Goal: Information Seeking & Learning: Get advice/opinions

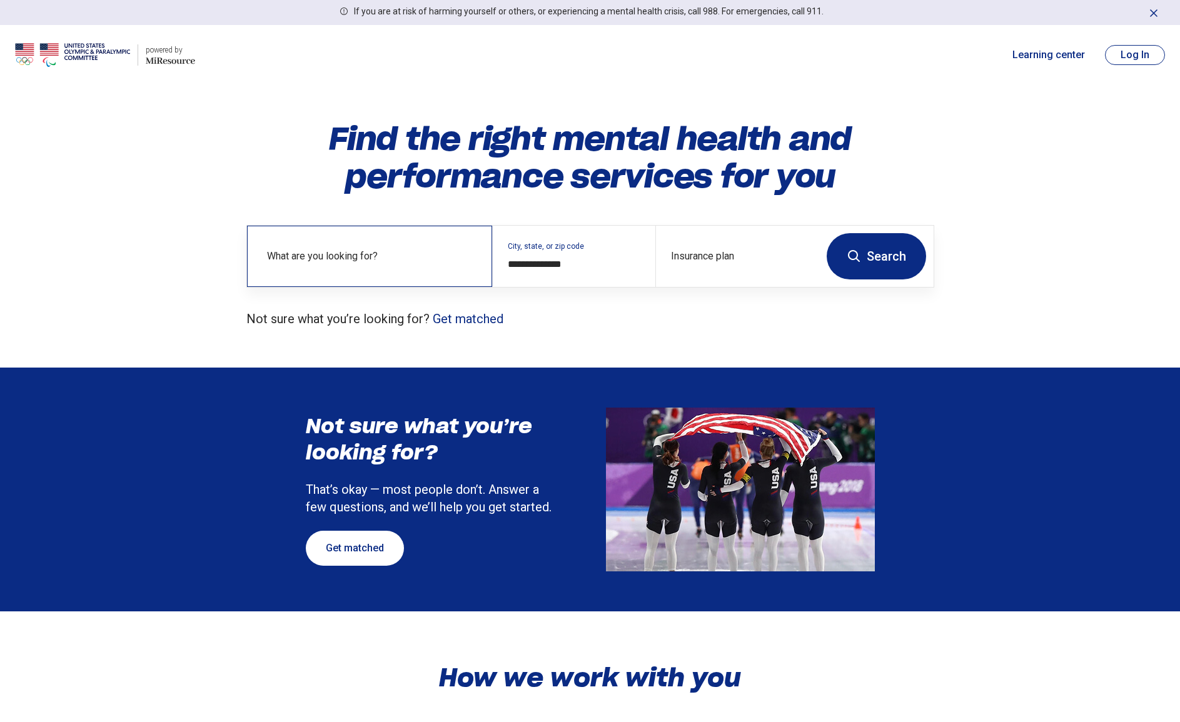
click at [367, 253] on label "What are you looking for?" at bounding box center [372, 256] width 210 height 15
click at [140, 257] on div "**********" at bounding box center [590, 224] width 1180 height 208
click at [893, 258] on button "Search" at bounding box center [876, 256] width 99 height 46
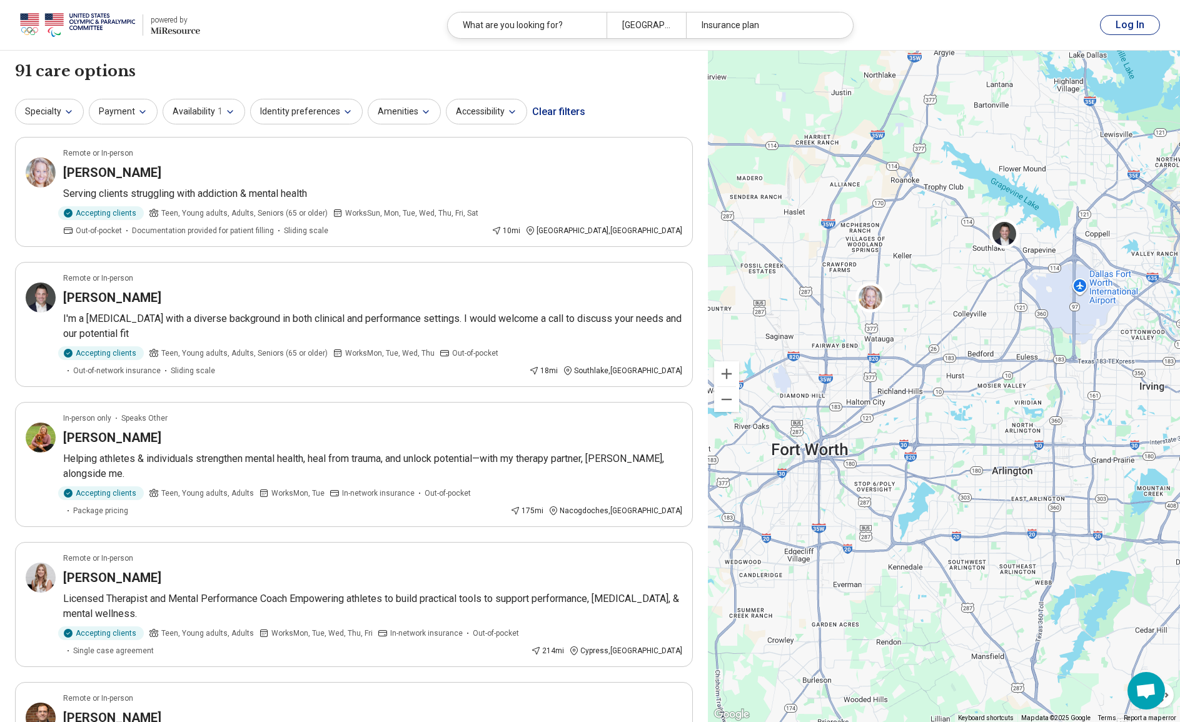
drag, startPoint x: 982, startPoint y: 351, endPoint x: 846, endPoint y: 413, distance: 150.0
click at [846, 413] on div at bounding box center [944, 387] width 472 height 672
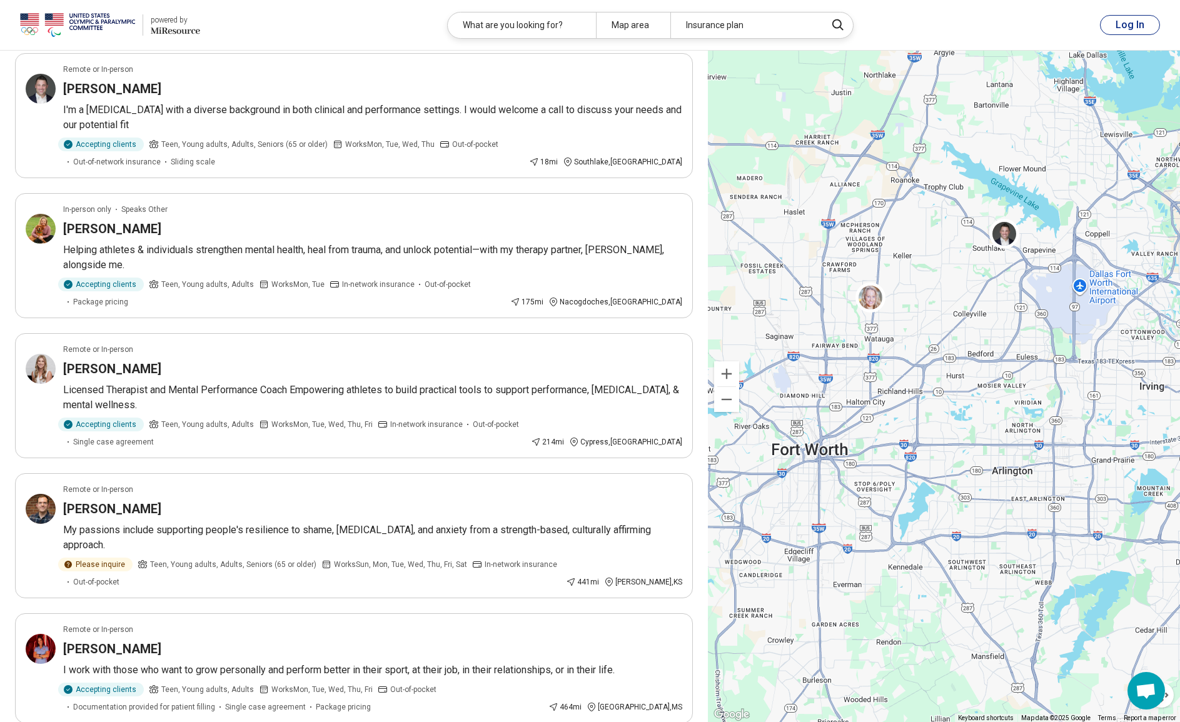
scroll to position [250, 0]
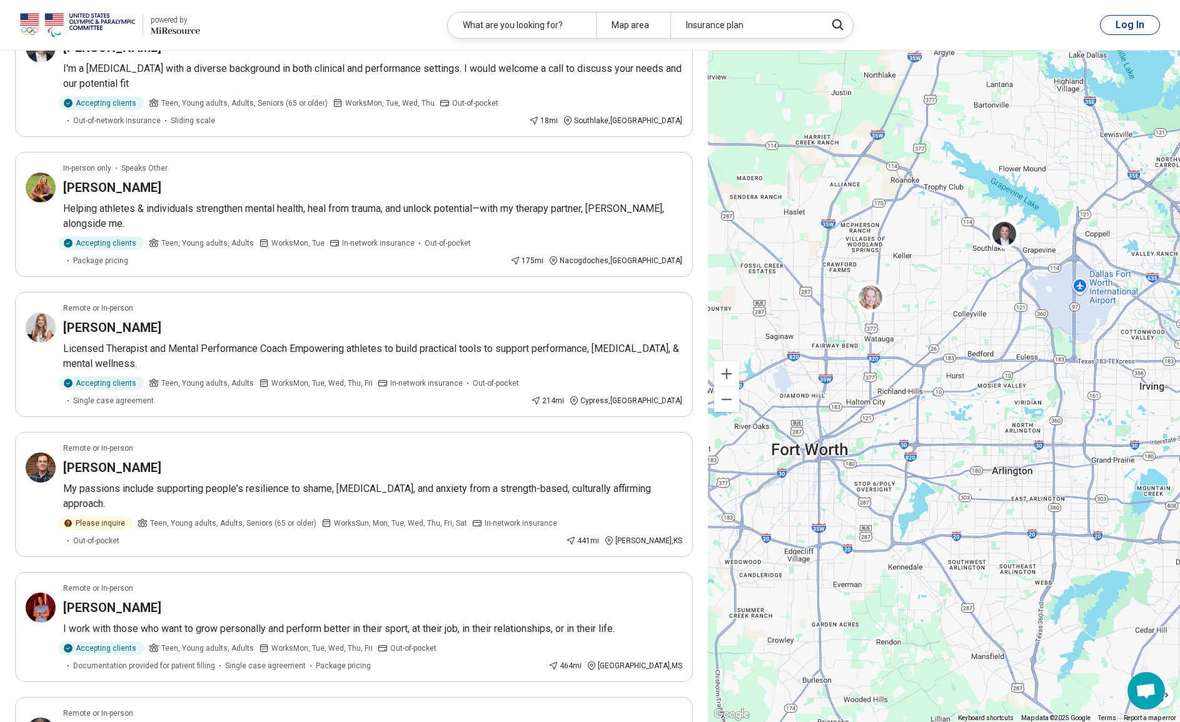
click at [922, 36] on header "powered by Miresource logo What are you looking for? Map area Insurance plan Lo…" at bounding box center [590, 25] width 1180 height 51
click at [886, 16] on header "powered by Miresource logo What are you looking for? Map area Insurance plan Lo…" at bounding box center [590, 25] width 1180 height 51
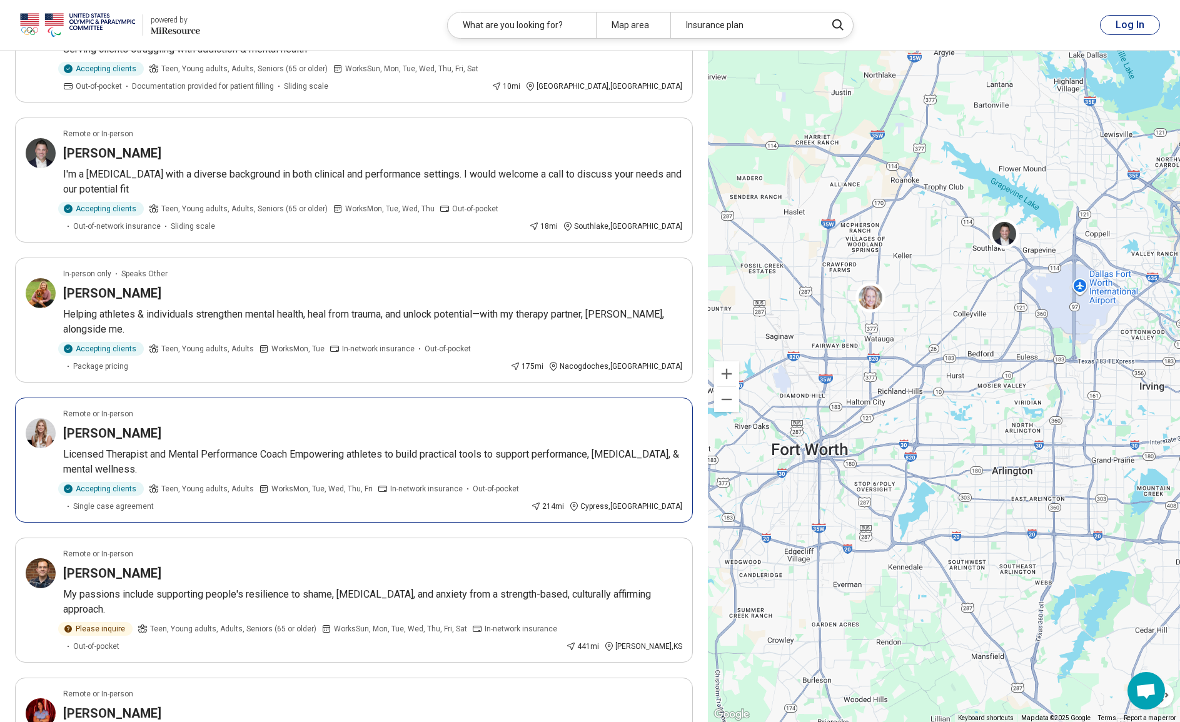
scroll to position [0, 0]
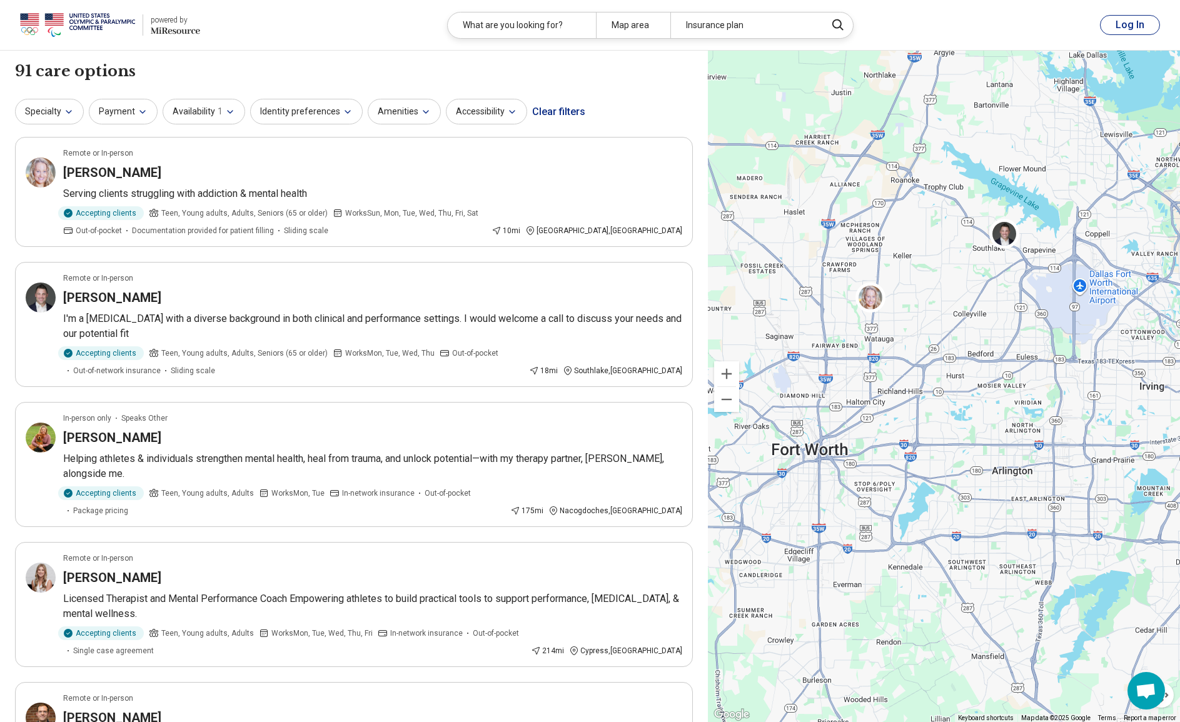
drag, startPoint x: 614, startPoint y: 118, endPoint x: 604, endPoint y: 105, distance: 16.0
click at [604, 105] on div "Specialty Payment Availability 1 Identity preferences Amenities Accessibility C…" at bounding box center [354, 112] width 678 height 30
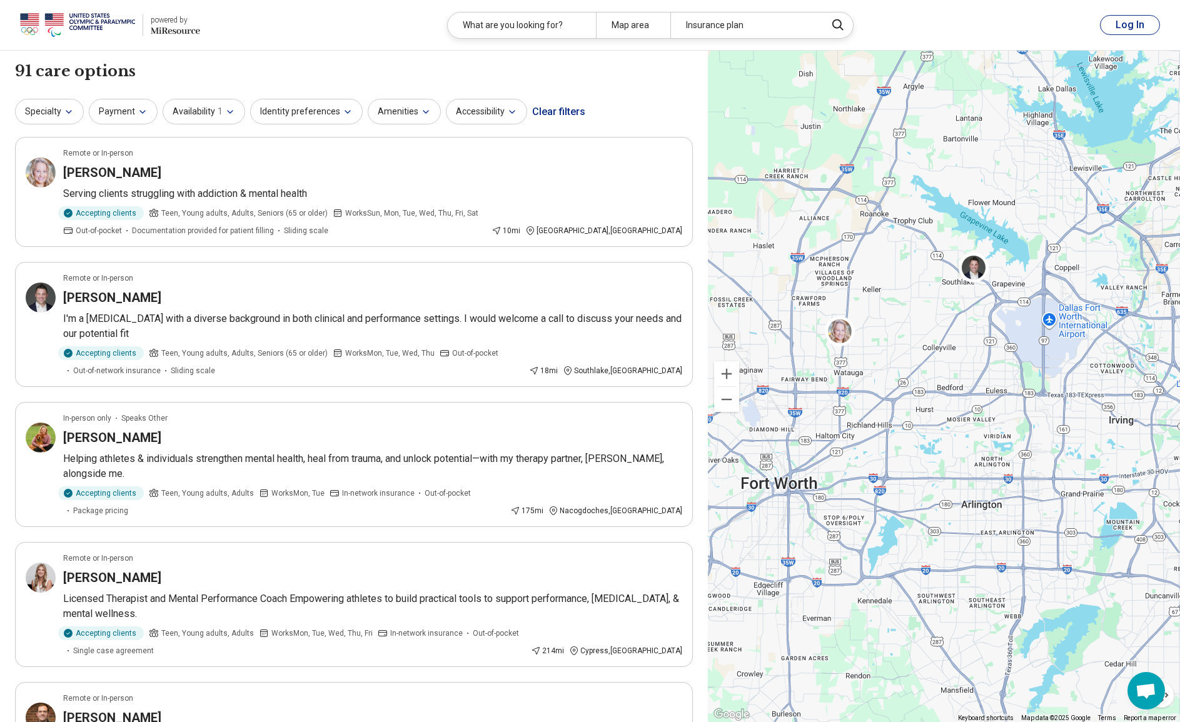
drag, startPoint x: 975, startPoint y: 268, endPoint x: 944, endPoint y: 303, distance: 46.9
click at [944, 303] on div at bounding box center [944, 387] width 472 height 672
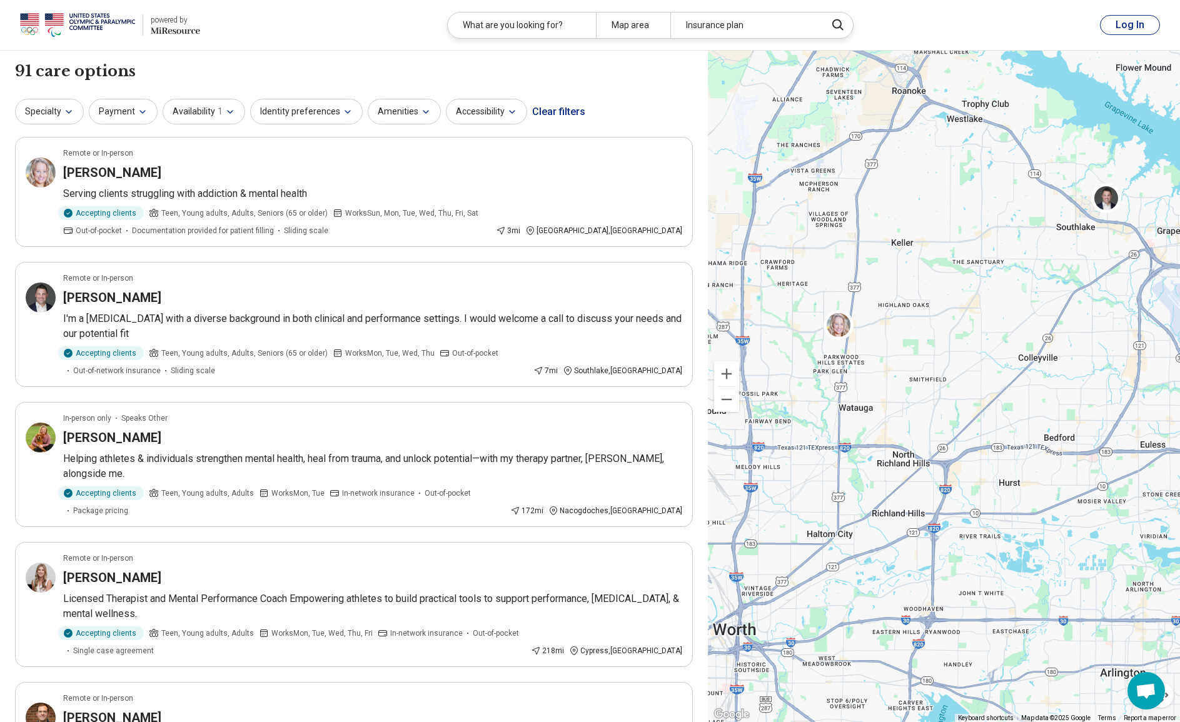
click at [410, 231] on div "Accepting clients Teen, Young adults, Adults, Seniors (65 or older) Works Sun, …" at bounding box center [277, 221] width 428 height 30
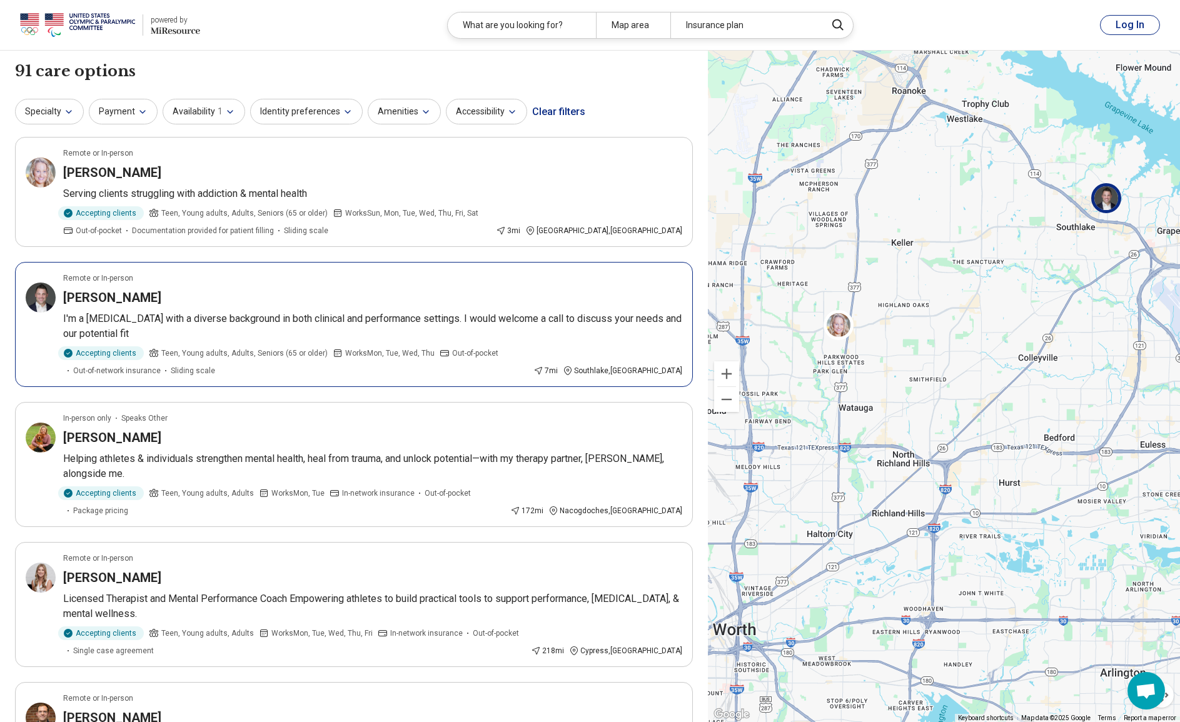
click at [91, 298] on h3 "Zane Dodd" at bounding box center [112, 298] width 98 height 18
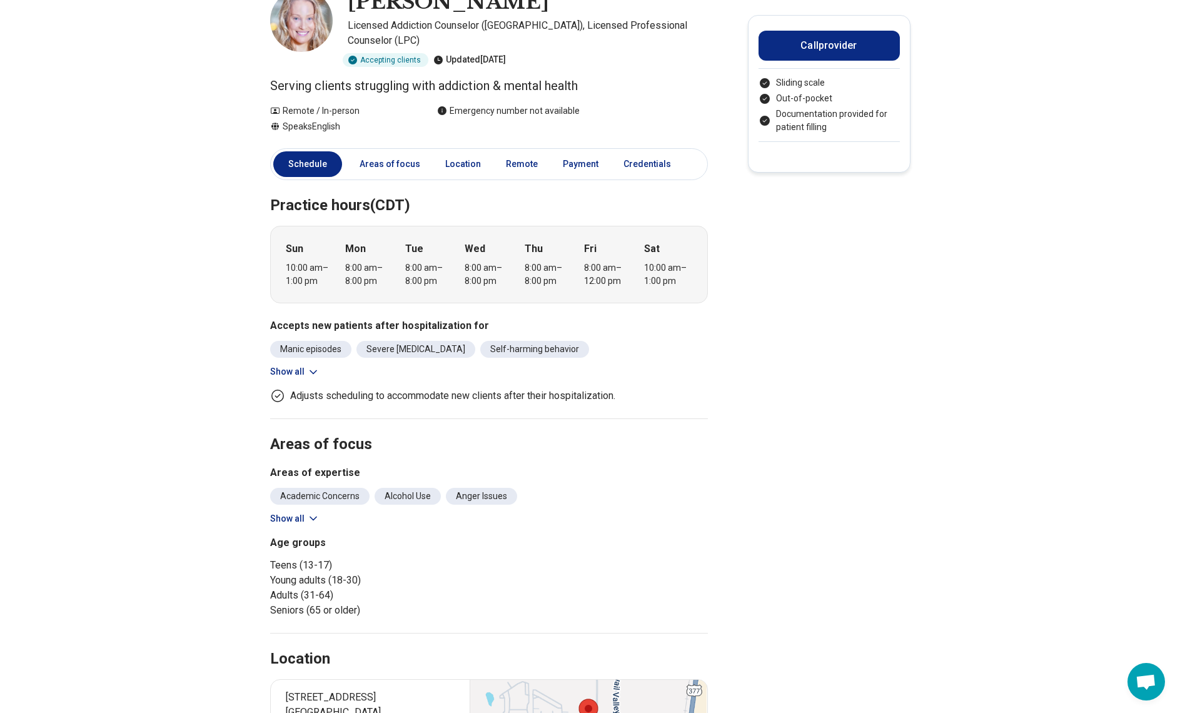
drag, startPoint x: 214, startPoint y: 358, endPoint x: 178, endPoint y: 355, distance: 35.7
click at [178, 355] on main "Courtney Messina Licensed Addiction Counselor (LAC), Licensed Professional Coun…" at bounding box center [590, 598] width 1180 height 1262
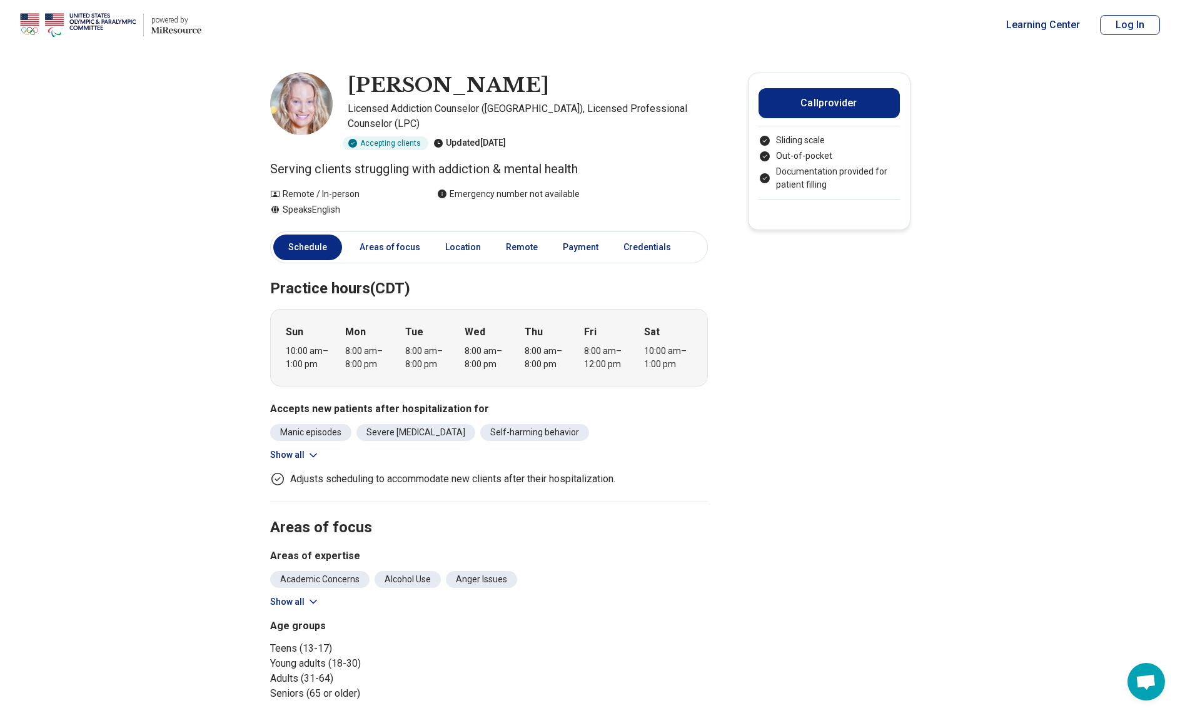
click at [192, 335] on main "Courtney Messina Licensed Addiction Counselor (LAC), Licensed Professional Coun…" at bounding box center [590, 681] width 1180 height 1262
click at [172, 204] on main "Courtney Messina Licensed Addiction Counselor (LAC), Licensed Professional Coun…" at bounding box center [590, 681] width 1180 height 1262
drag, startPoint x: 172, startPoint y: 204, endPoint x: 124, endPoint y: 199, distance: 47.8
click at [124, 199] on main "Courtney Messina Licensed Addiction Counselor (LAC), Licensed Professional Coun…" at bounding box center [590, 681] width 1180 height 1262
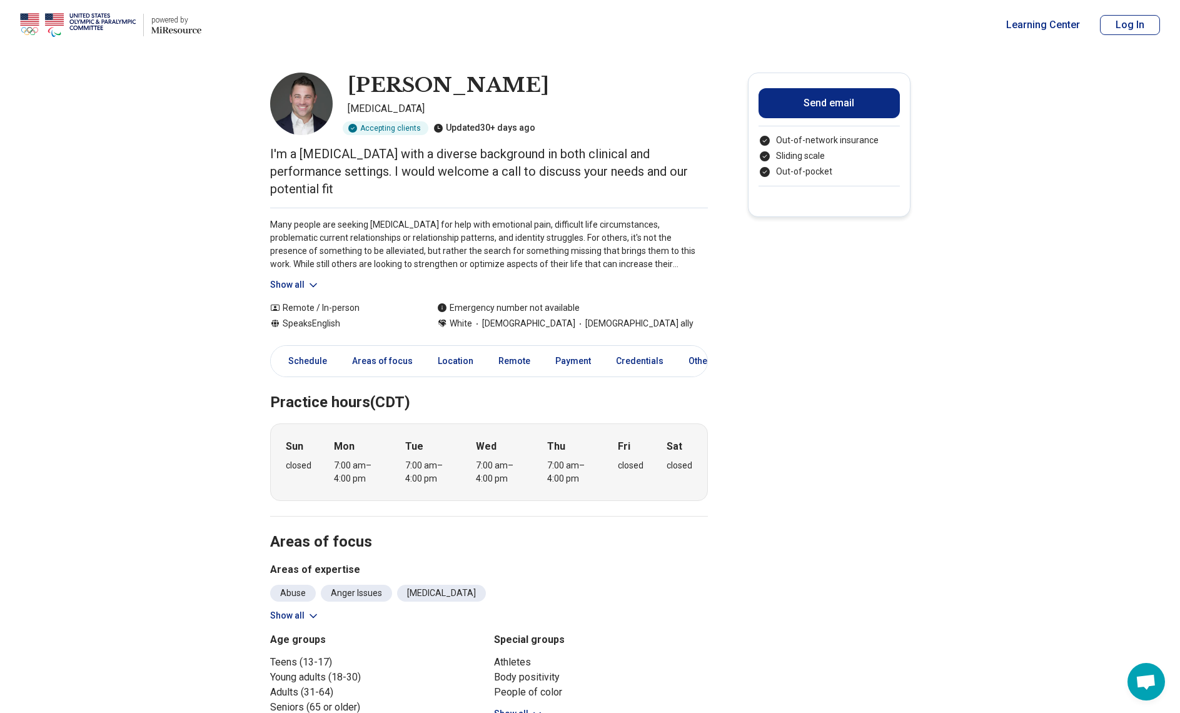
click at [287, 278] on button "Show all" at bounding box center [294, 284] width 49 height 13
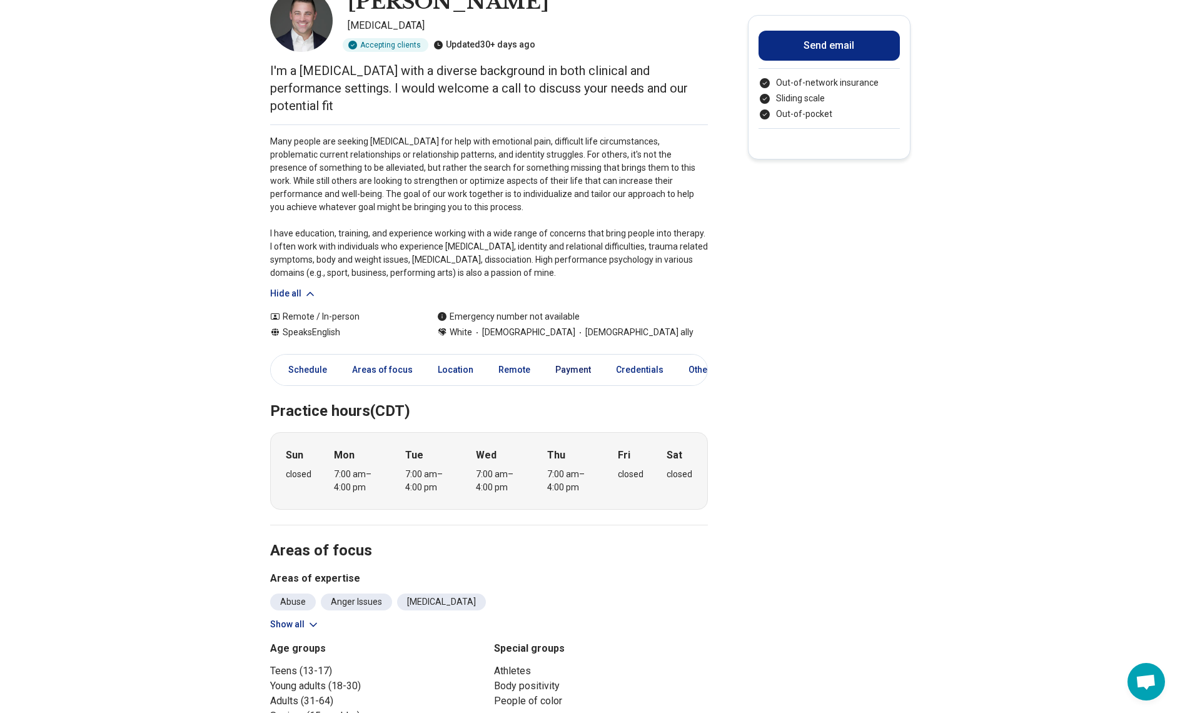
click at [579, 357] on link "Payment" at bounding box center [573, 370] width 51 height 26
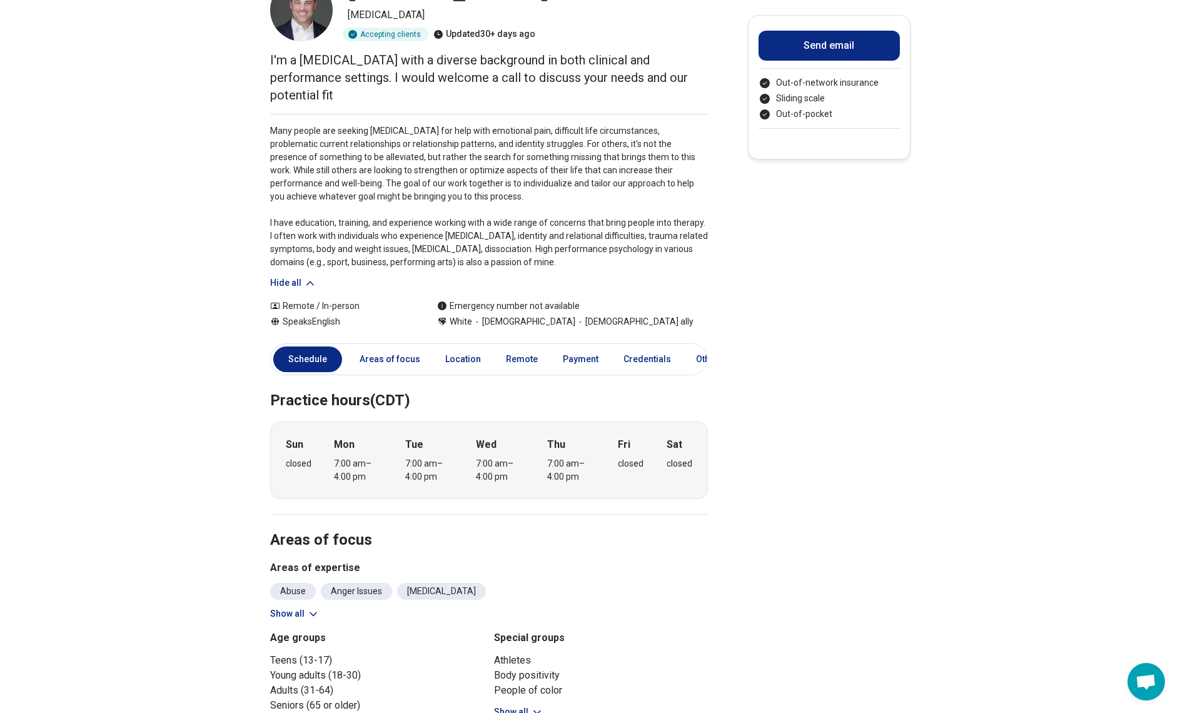
scroll to position [0, 0]
